Goal: Task Accomplishment & Management: Complete application form

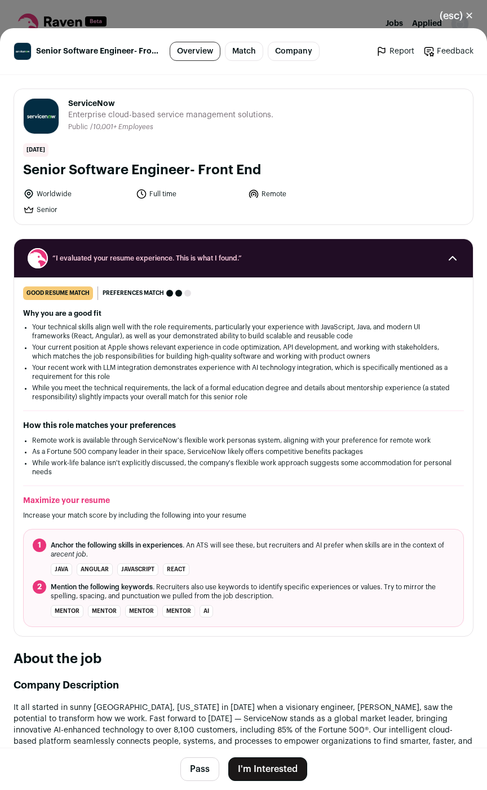
click at [265, 767] on button "I'm Interested" at bounding box center [267, 770] width 79 height 24
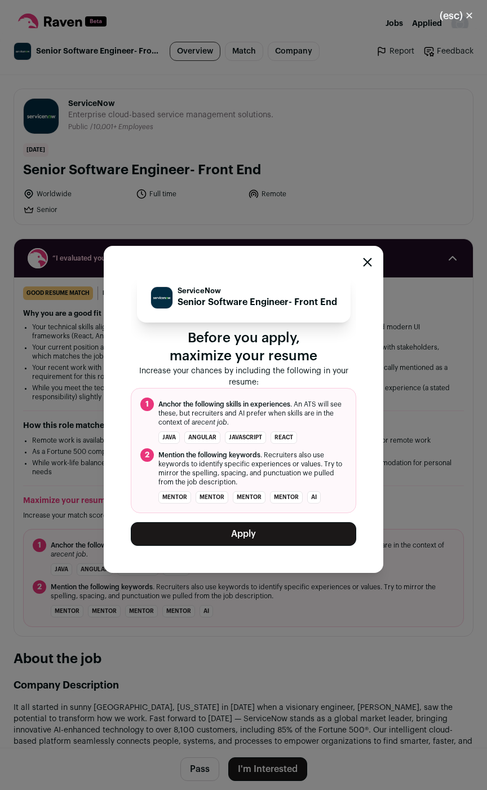
click at [283, 530] on button "Apply" at bounding box center [244, 534] width 226 height 24
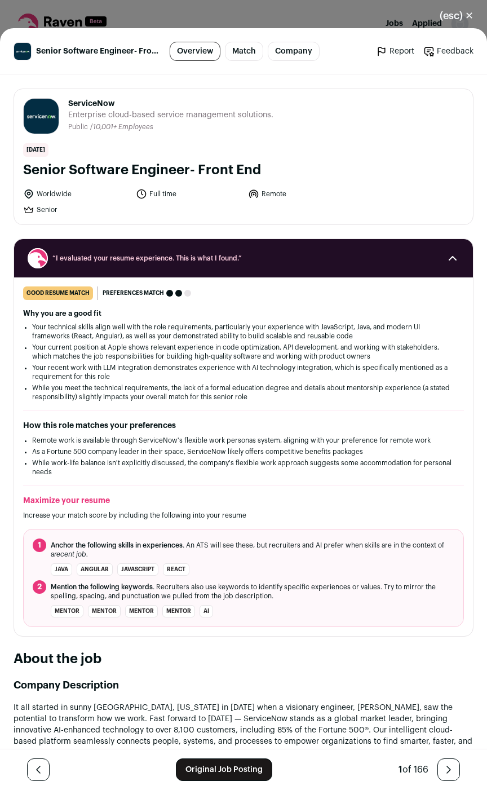
click at [241, 771] on link "Original Job Posting" at bounding box center [224, 770] width 96 height 23
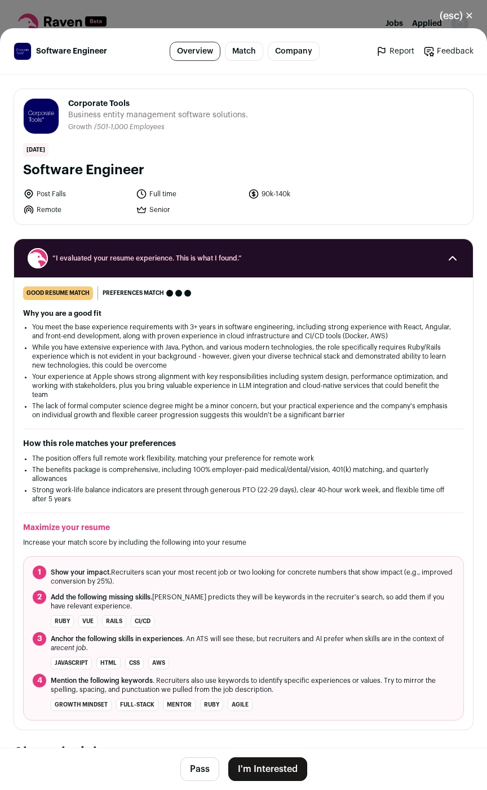
click at [265, 770] on button "I'm Interested" at bounding box center [267, 770] width 79 height 24
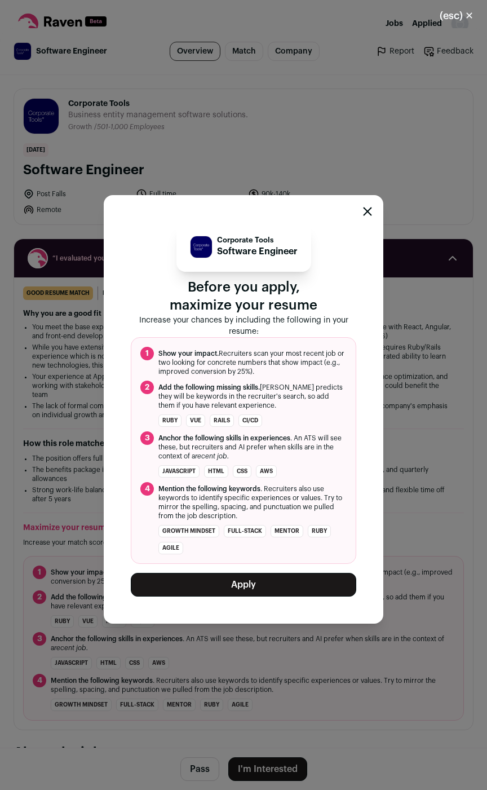
click at [244, 588] on button "Apply" at bounding box center [244, 585] width 226 height 24
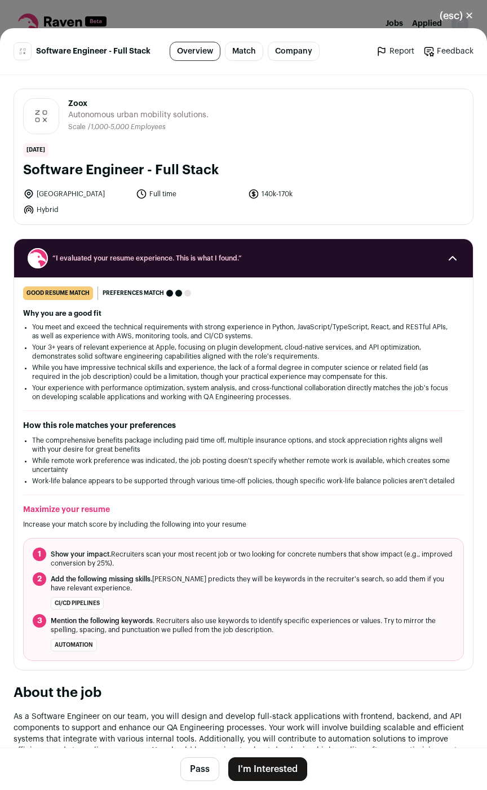
click at [247, 767] on button "I'm Interested" at bounding box center [267, 770] width 79 height 24
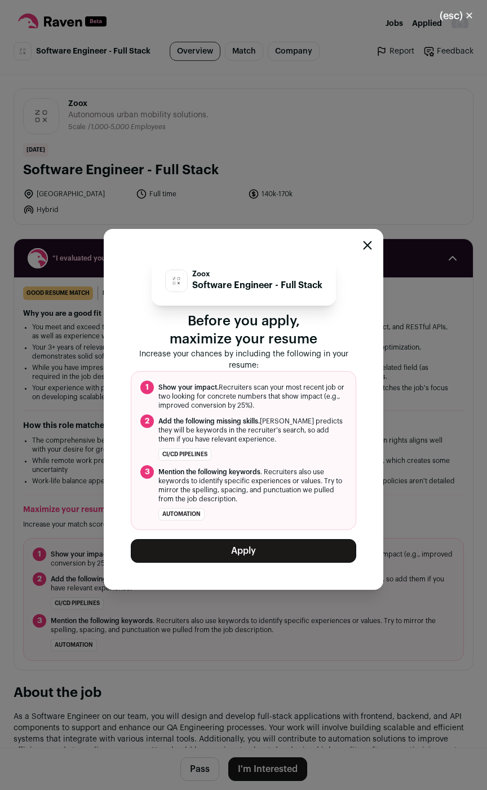
click at [236, 553] on button "Apply" at bounding box center [244, 551] width 226 height 24
